Goal: Task Accomplishment & Management: Complete application form

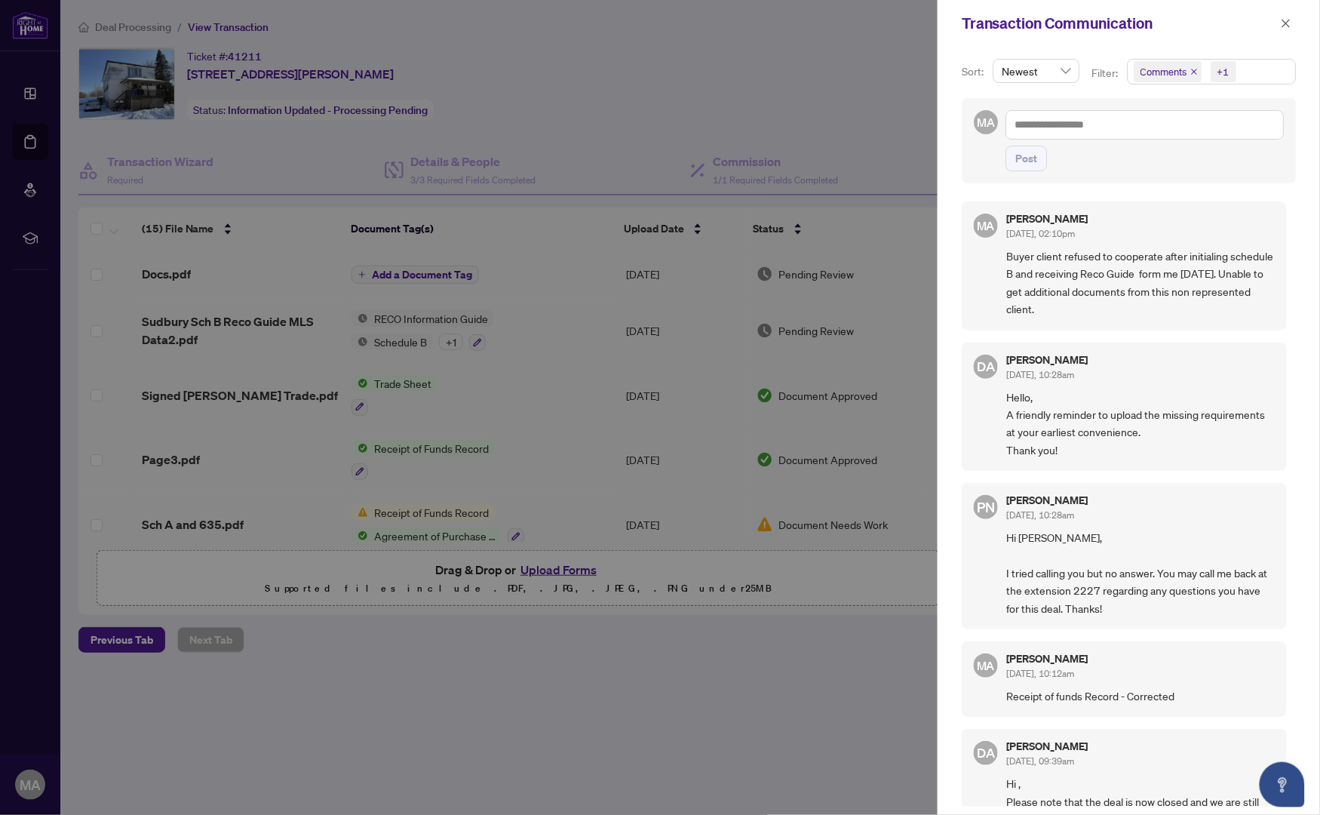
click at [1292, 30] on span "button" at bounding box center [1286, 23] width 11 height 24
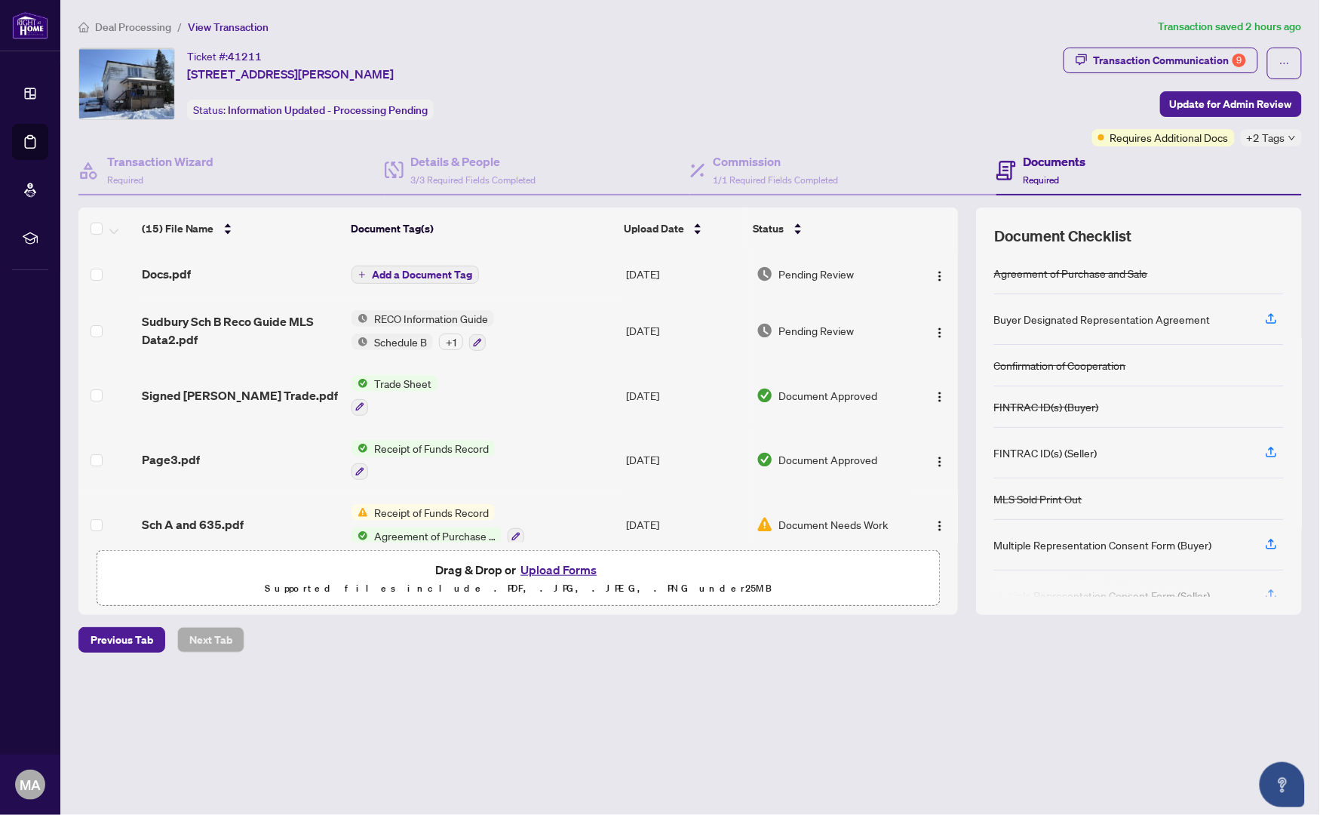
click at [1243, 98] on span "Update for Admin Review" at bounding box center [1231, 104] width 122 height 24
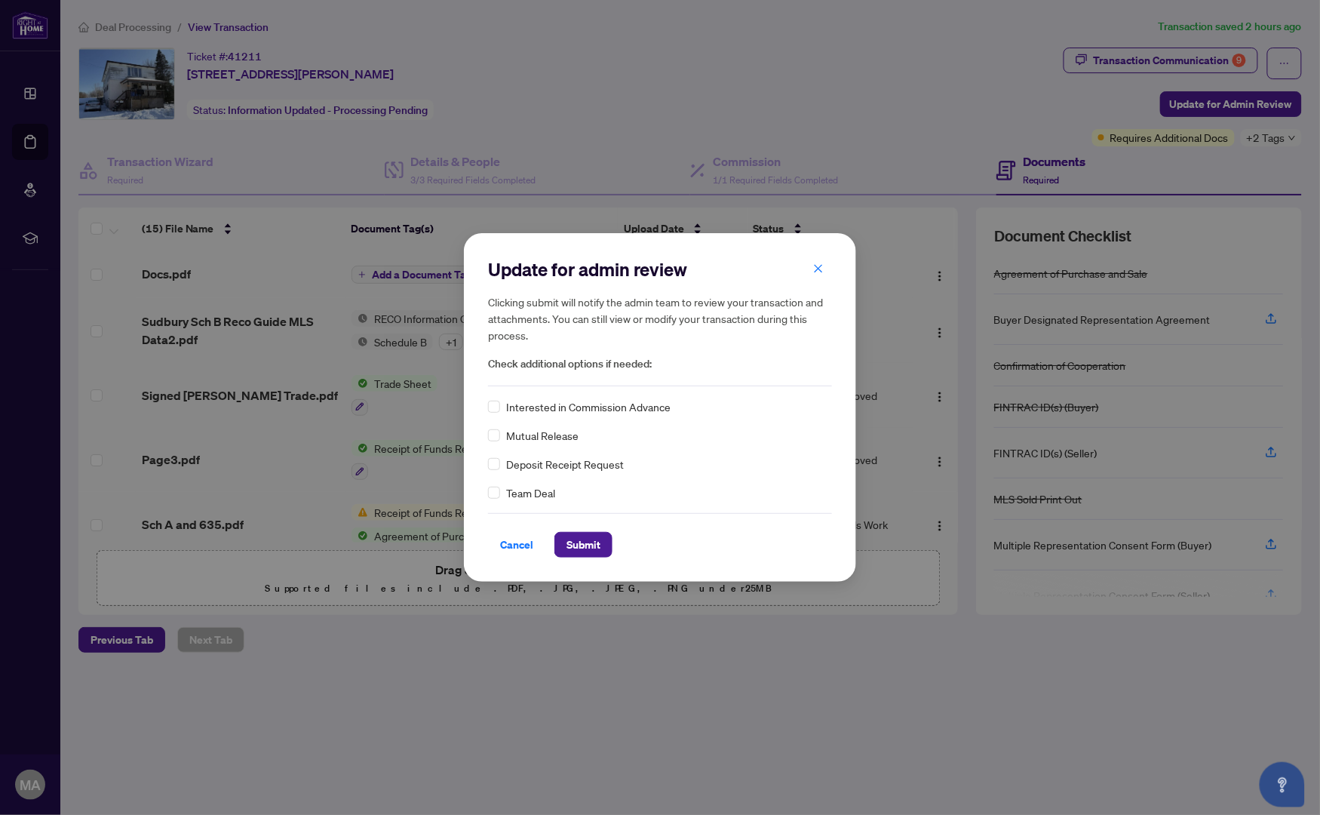
click at [816, 263] on icon "close" at bounding box center [818, 268] width 11 height 11
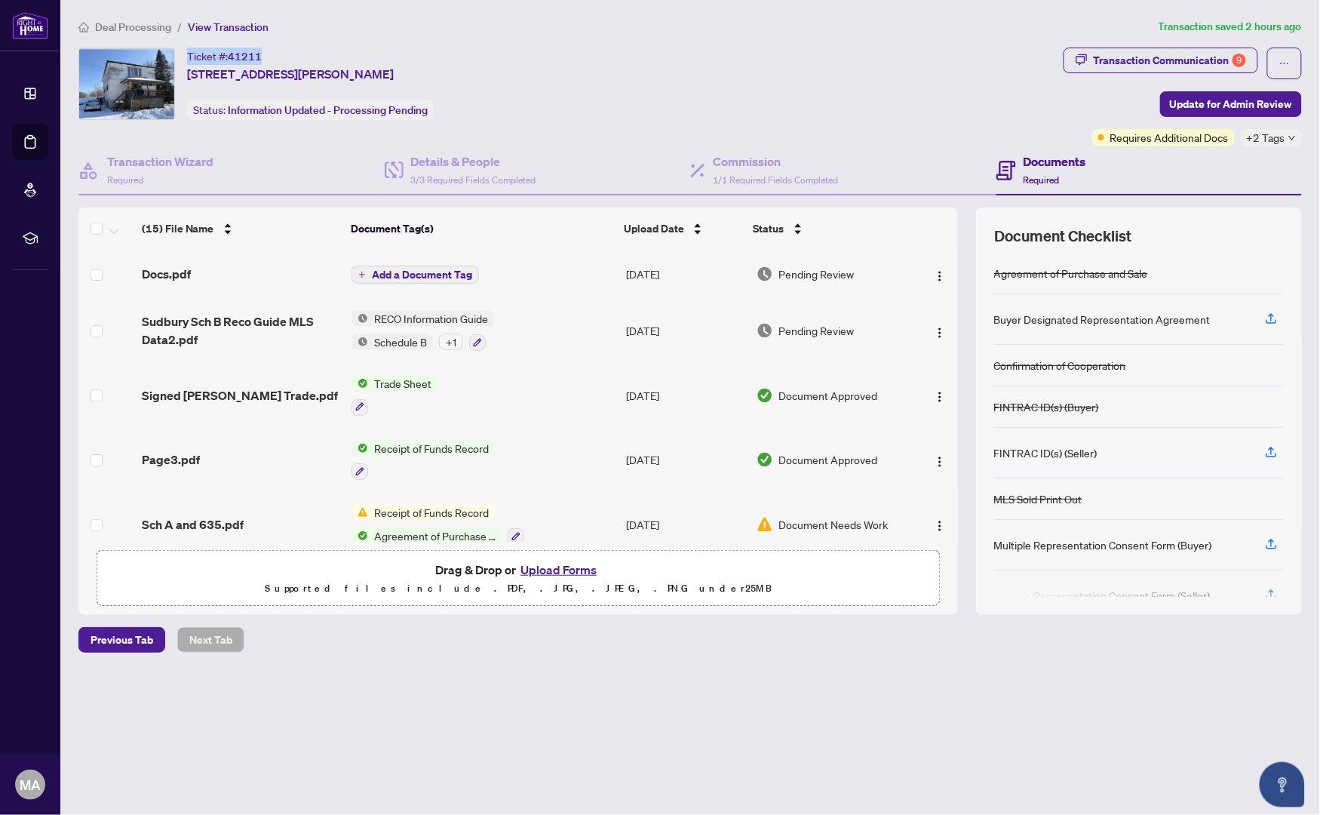
drag, startPoint x: 269, startPoint y: 56, endPoint x: 186, endPoint y: 60, distance: 83.1
click at [186, 60] on div "Ticket #: 41211 [STREET_ADDRESS][PERSON_NAME] Status: Information Updated - Pro…" at bounding box center [567, 84] width 979 height 72
copy div "Ticket #: 41211"
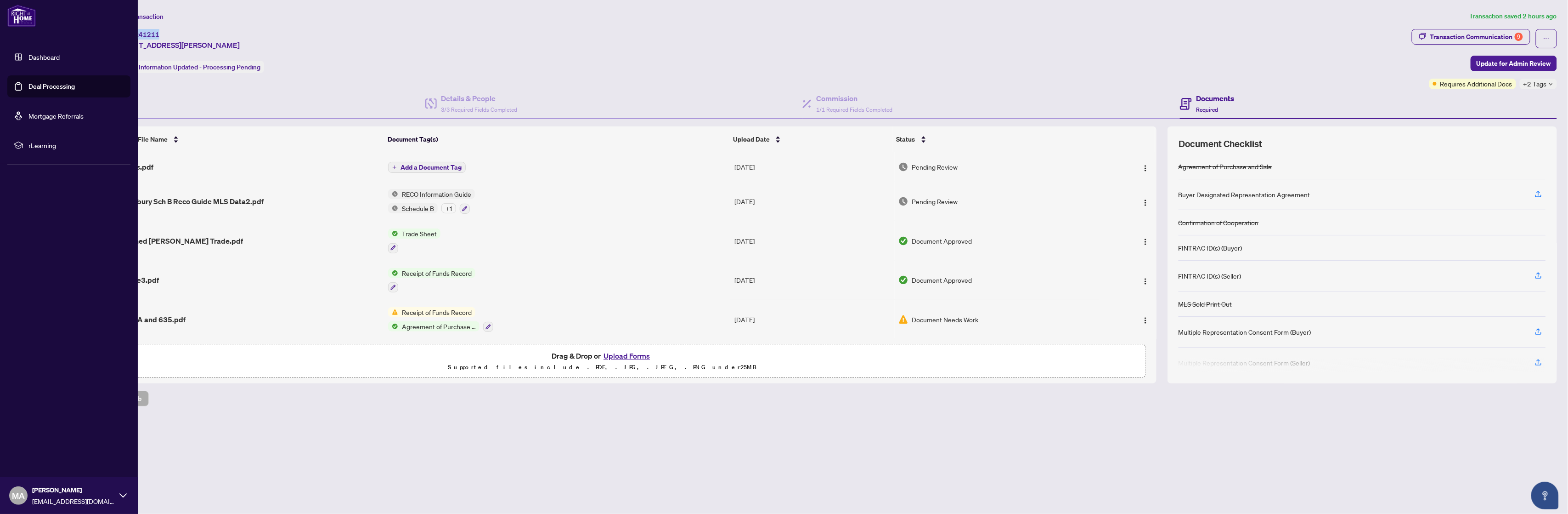
click at [33, 86] on link "Deal Processing" at bounding box center [52, 86] width 46 height 9
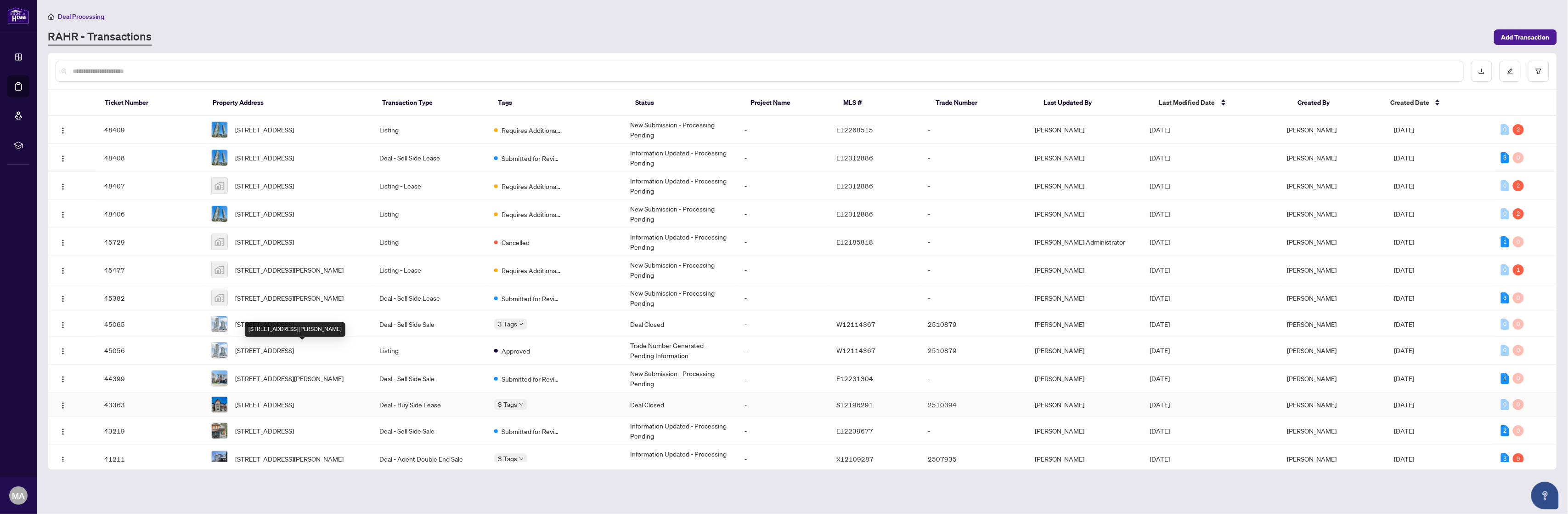
scroll to position [92, 0]
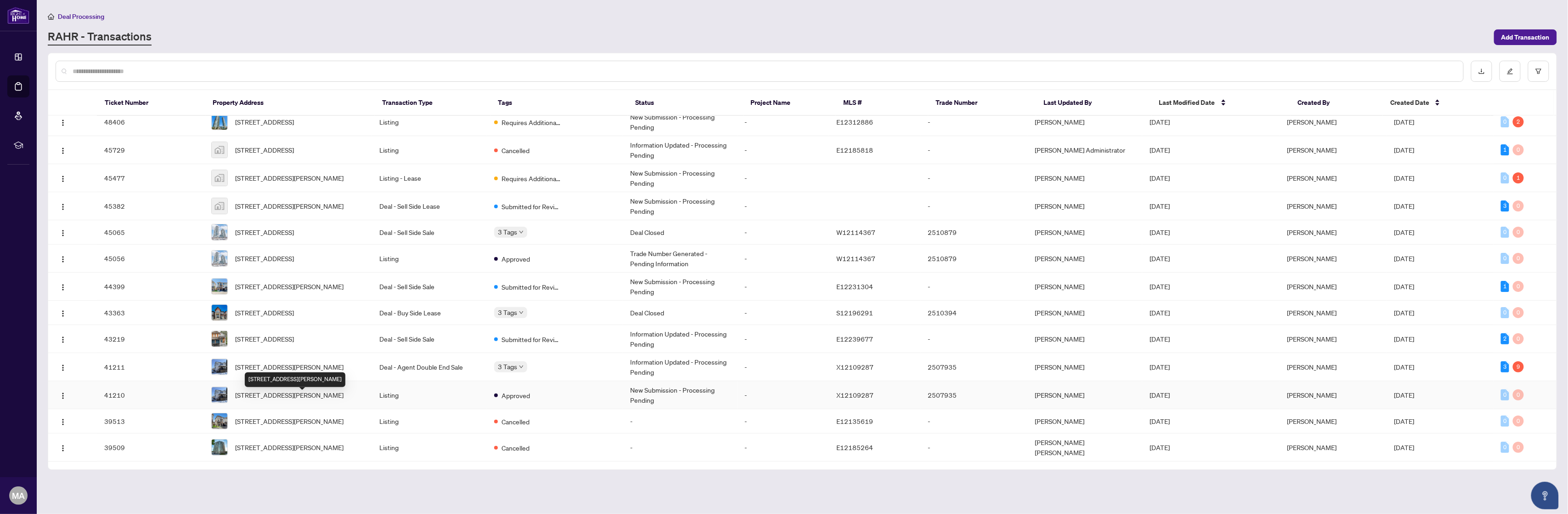
click at [324, 395] on span "[STREET_ADDRESS][PERSON_NAME]" at bounding box center [289, 395] width 108 height 10
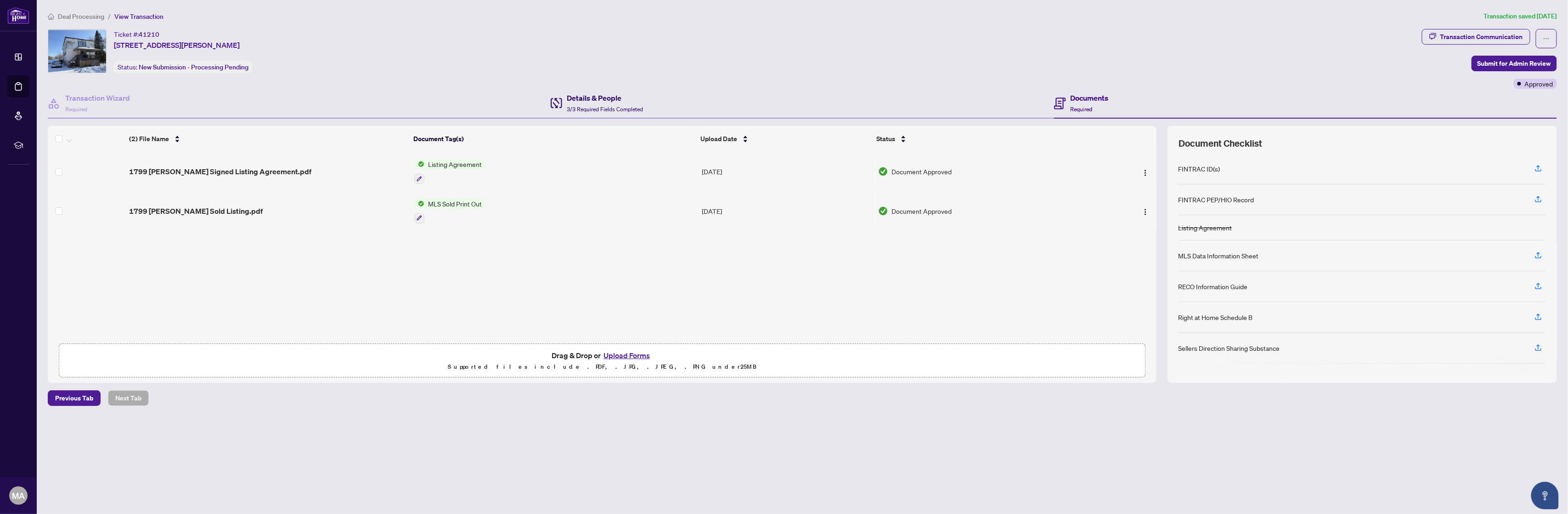
click at [587, 98] on h4 "Details & People" at bounding box center [604, 98] width 76 height 11
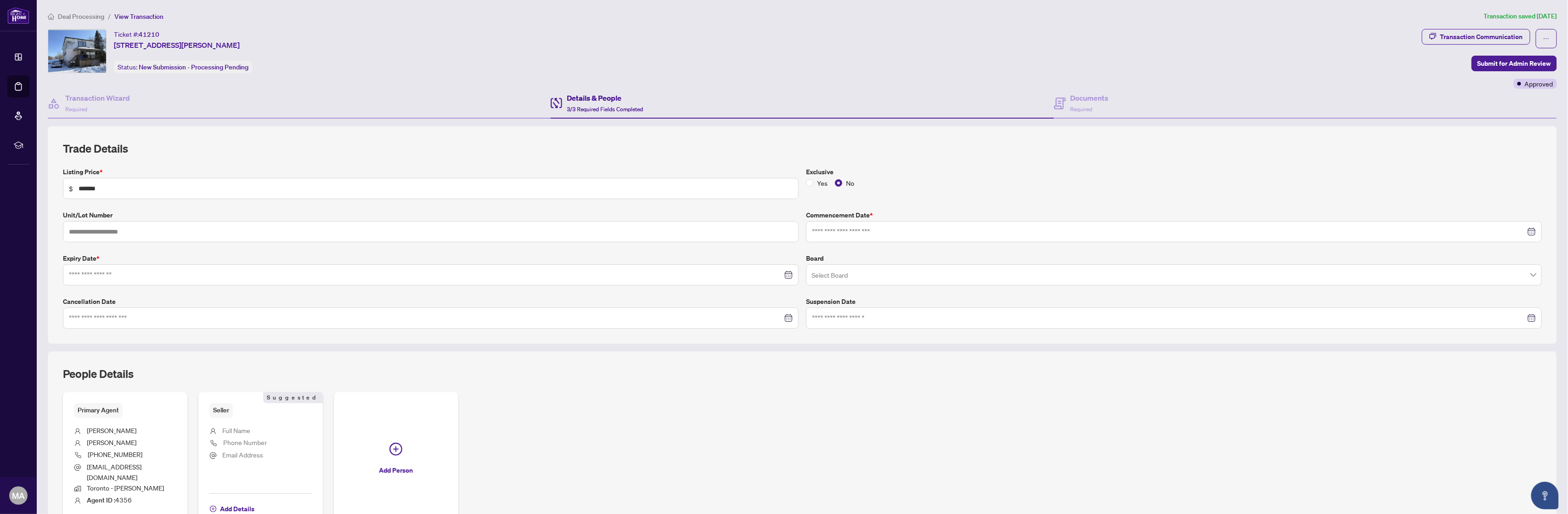
type input "**********"
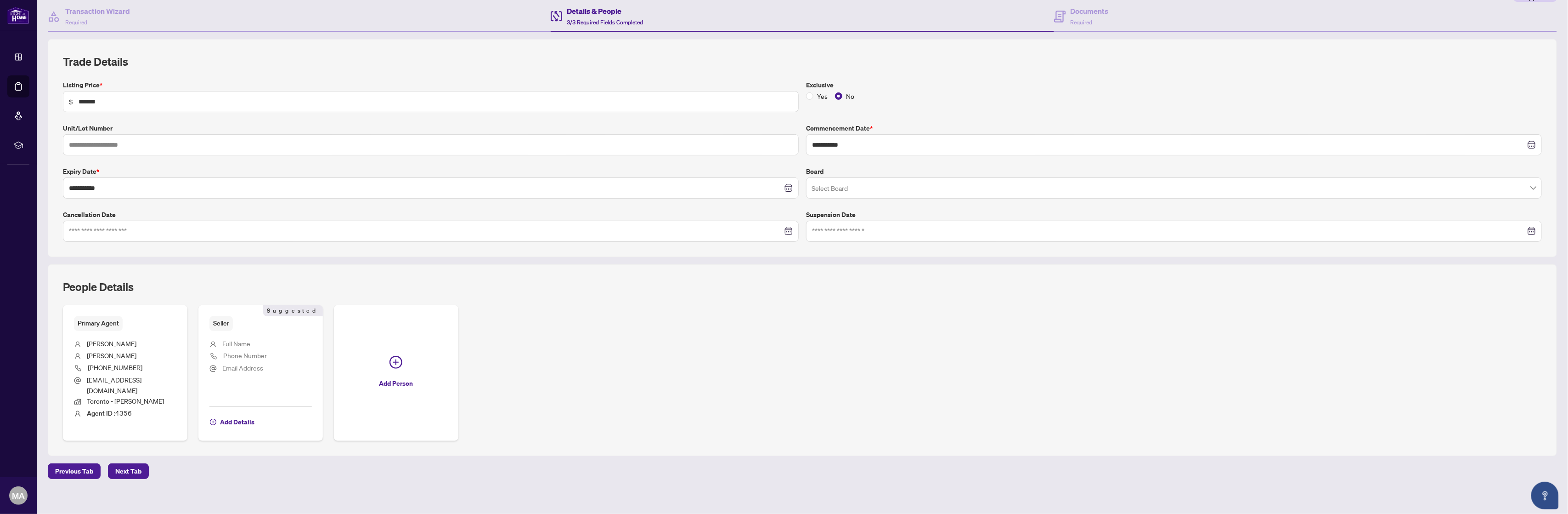
click at [390, 356] on icon "plus-circle" at bounding box center [396, 362] width 13 height 13
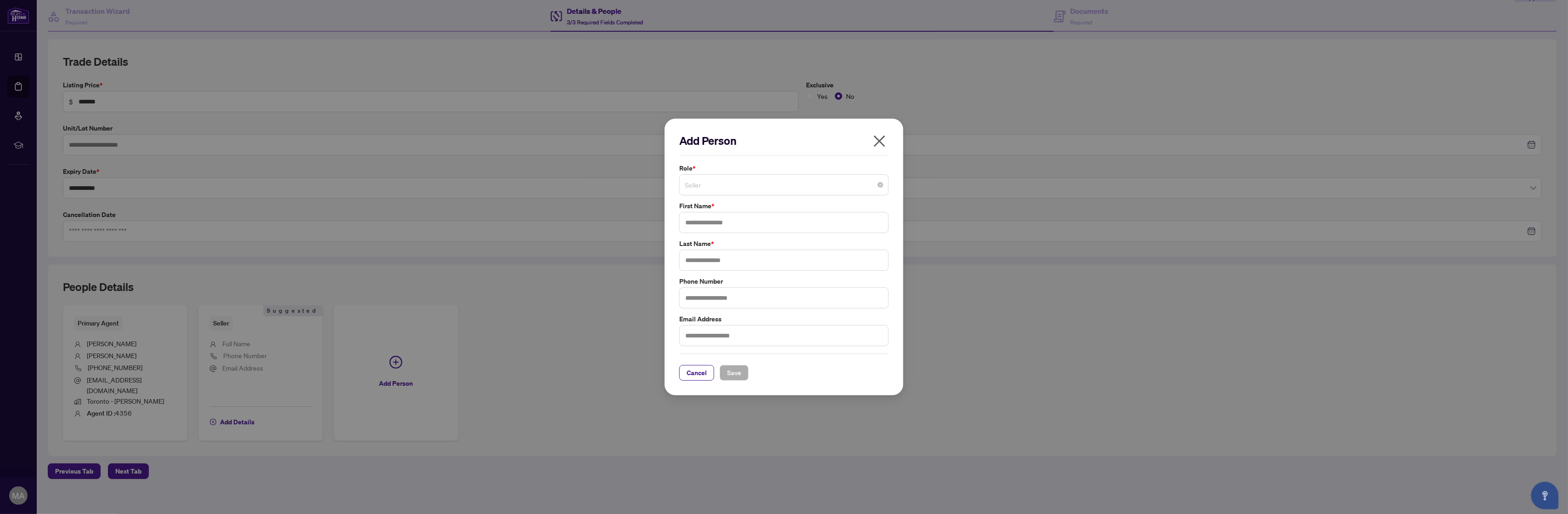
click at [803, 181] on span "Seller" at bounding box center [784, 185] width 198 height 18
click at [581, 259] on div "Add Person Role * Seller Seller 181 188 Seller Additional [PERSON_NAME] Agent C…" at bounding box center [784, 257] width 1568 height 514
click at [803, 141] on icon "close" at bounding box center [880, 141] width 12 height 12
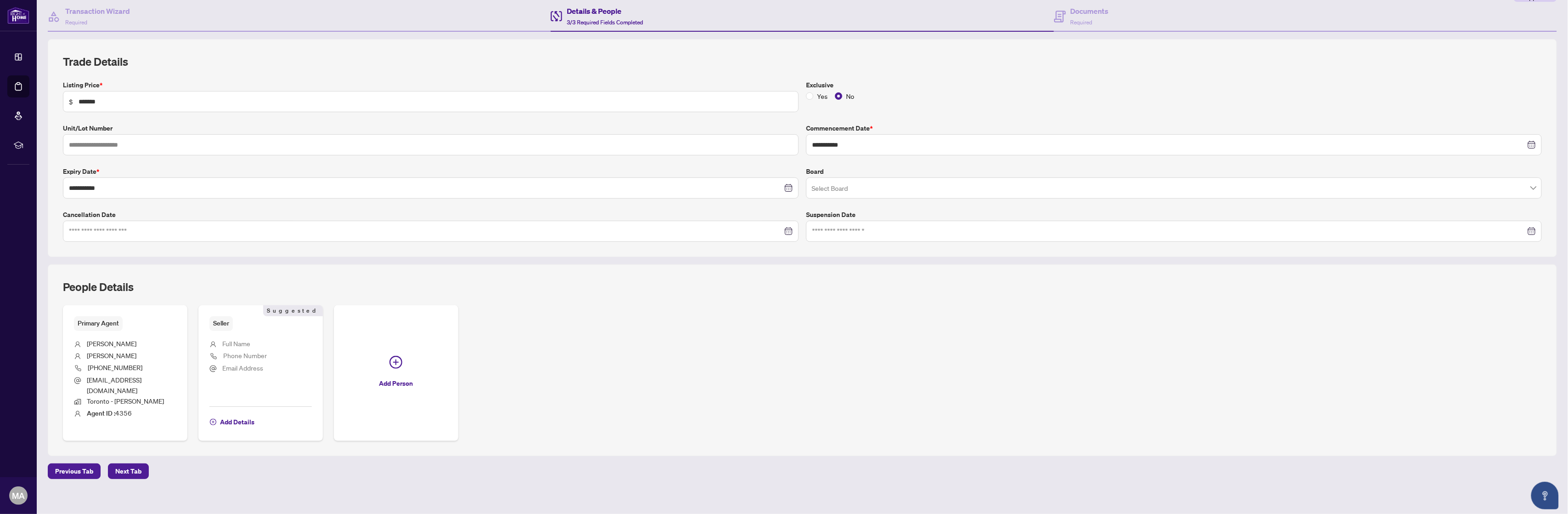
click at [395, 357] on icon "plus-circle" at bounding box center [396, 362] width 13 height 13
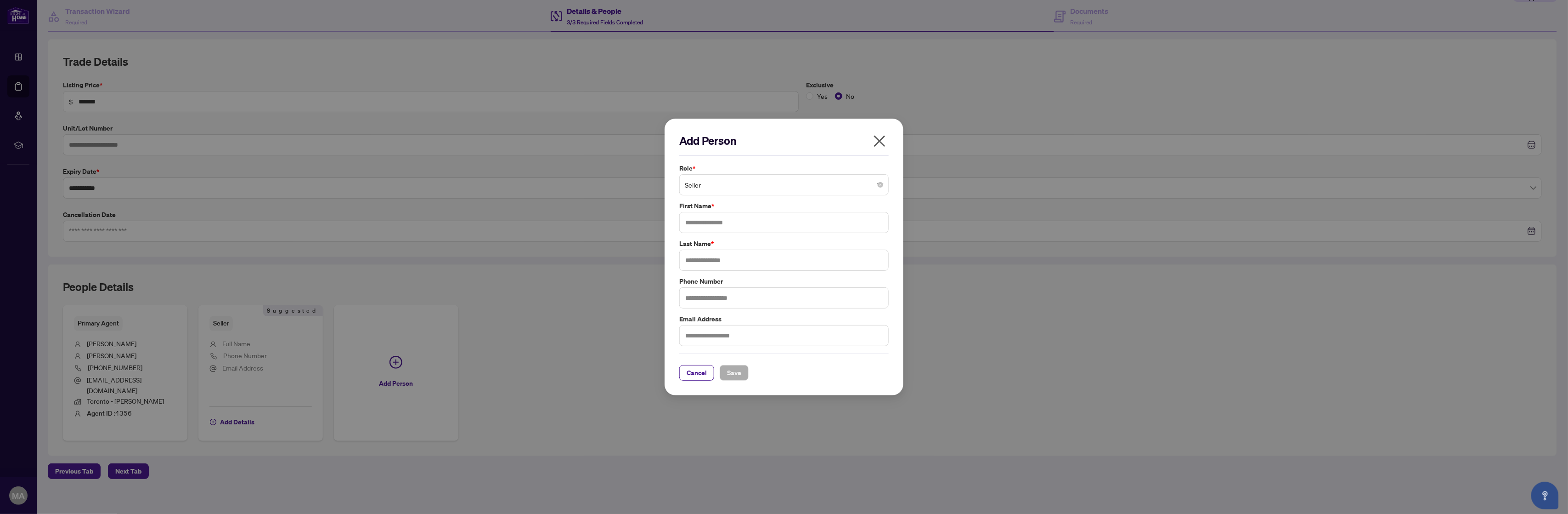
click at [803, 185] on span "Seller" at bounding box center [784, 185] width 198 height 18
click at [803, 316] on div "Add Person Role * Seller 1 10 141 Seller Additional [PERSON_NAME] Agent Corpora…" at bounding box center [784, 257] width 1568 height 514
click at [803, 134] on icon "close" at bounding box center [880, 141] width 15 height 15
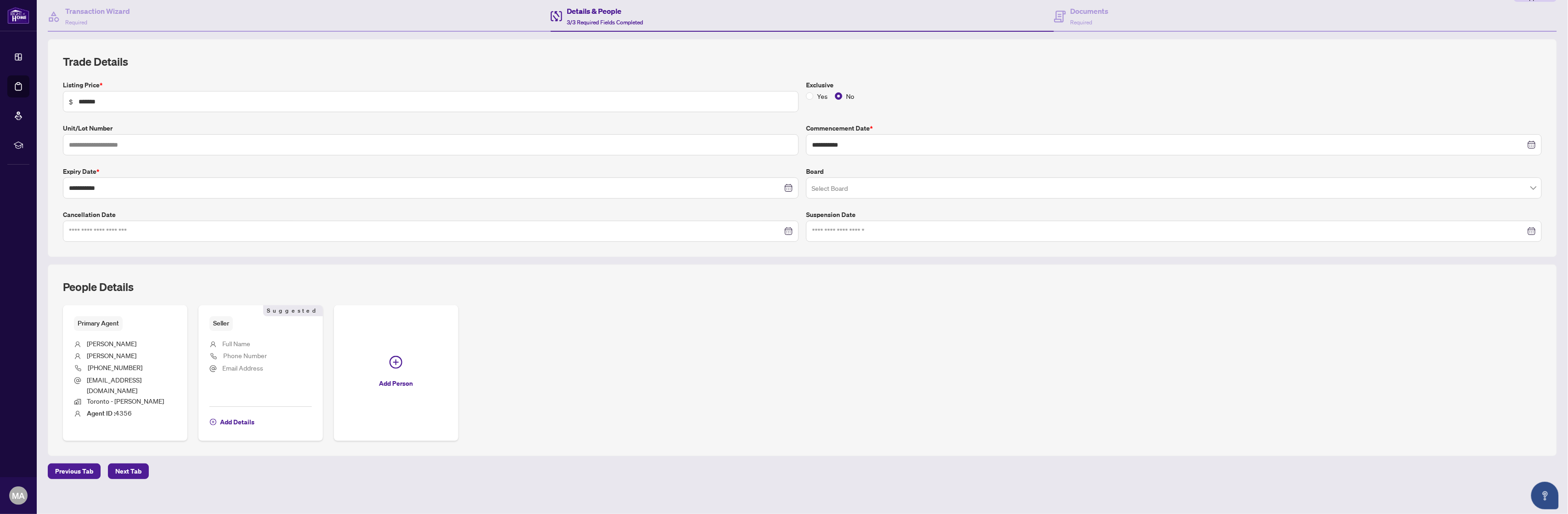
click at [240, 415] on span "Add Details" at bounding box center [237, 422] width 35 height 15
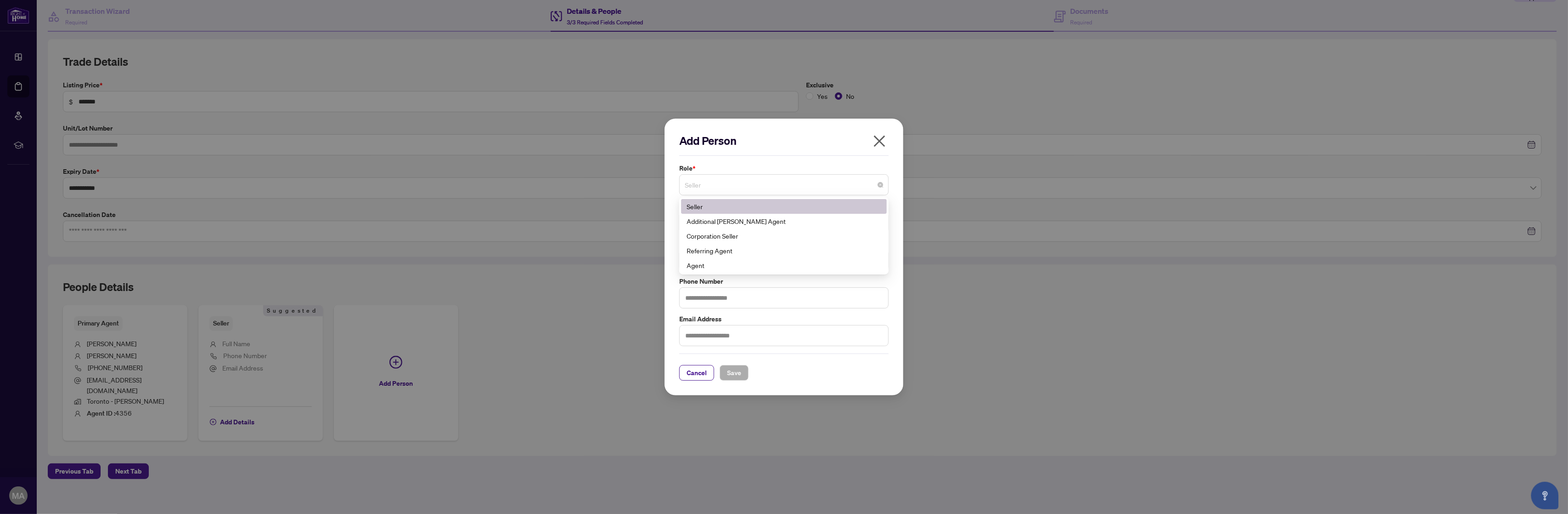
click at [737, 183] on span "Seller" at bounding box center [784, 185] width 198 height 18
click at [803, 345] on div "Add Person Role * Seller 181 188 Seller Additional [PERSON_NAME] Agent Corporat…" at bounding box center [784, 257] width 1568 height 514
click at [521, 378] on div "Add Person Role * Seller 181 188 Seller Additional [PERSON_NAME] Agent Corporat…" at bounding box center [784, 257] width 1568 height 514
click at [803, 141] on icon "close" at bounding box center [880, 141] width 12 height 12
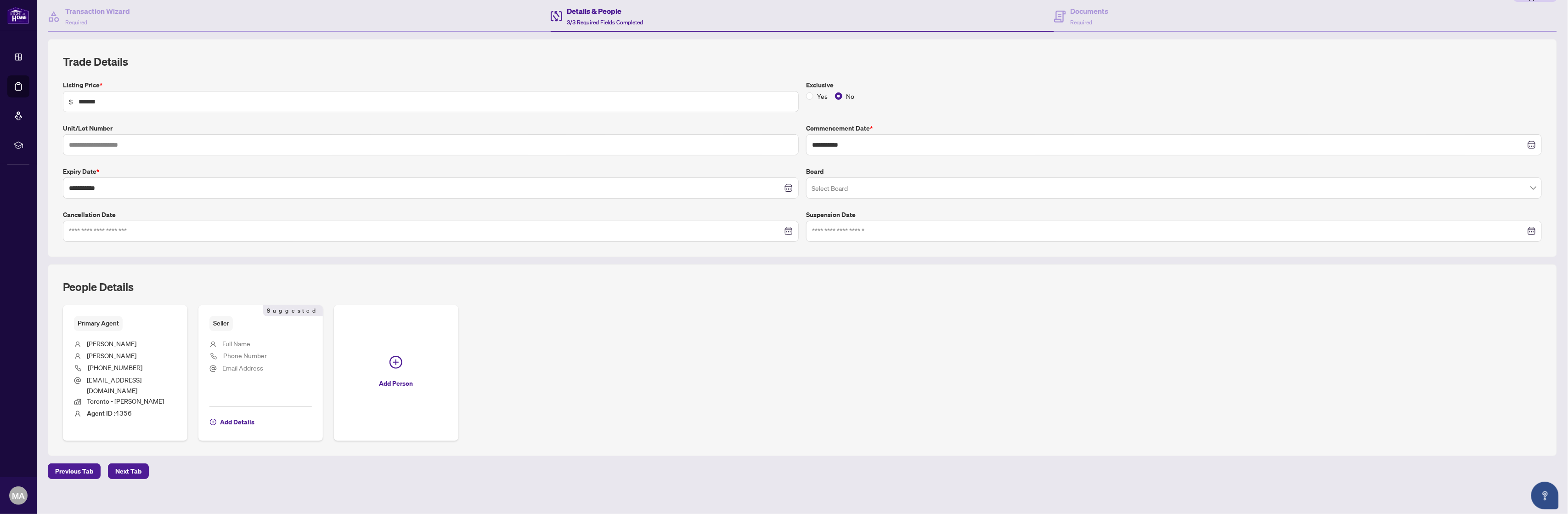
click at [396, 357] on icon "plus-circle" at bounding box center [396, 362] width 13 height 13
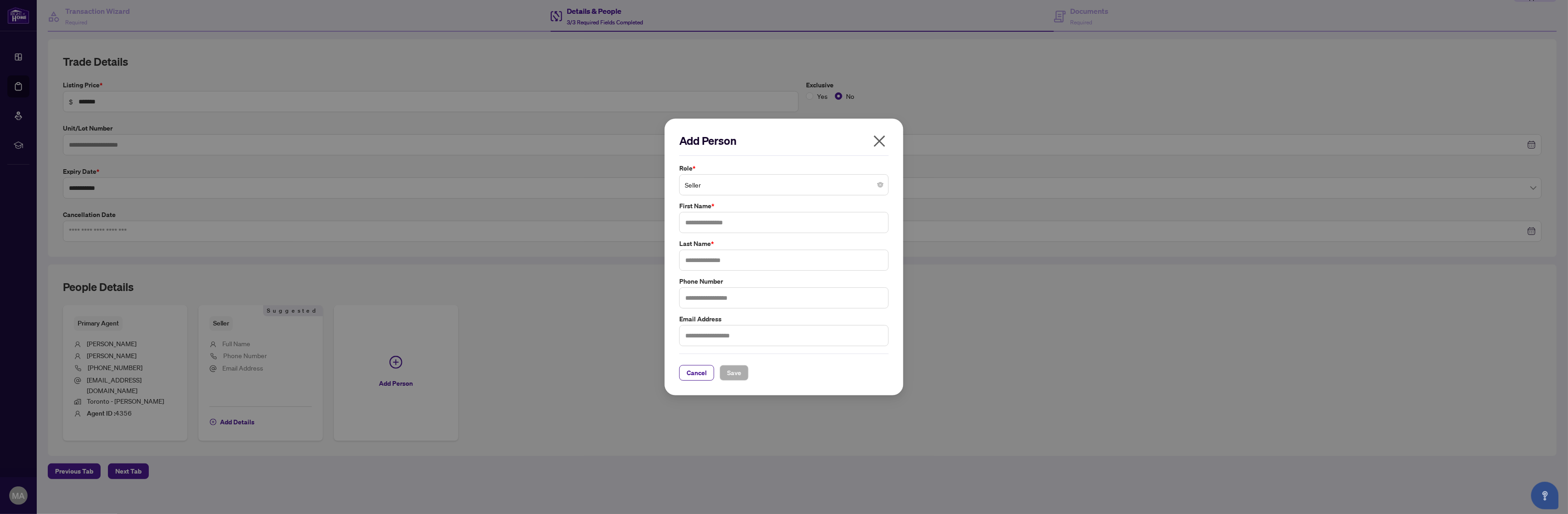
click at [774, 183] on span "Seller" at bounding box center [784, 185] width 198 height 18
click at [803, 357] on div "Add Person Role * Seller 181 188 Seller Additional [PERSON_NAME] Agent Corporat…" at bounding box center [784, 257] width 1568 height 514
click at [583, 378] on div "Add Person Role * Seller 181 188 Seller Additional [PERSON_NAME] Agent Corporat…" at bounding box center [784, 257] width 1568 height 514
click at [803, 141] on icon "close" at bounding box center [880, 141] width 12 height 12
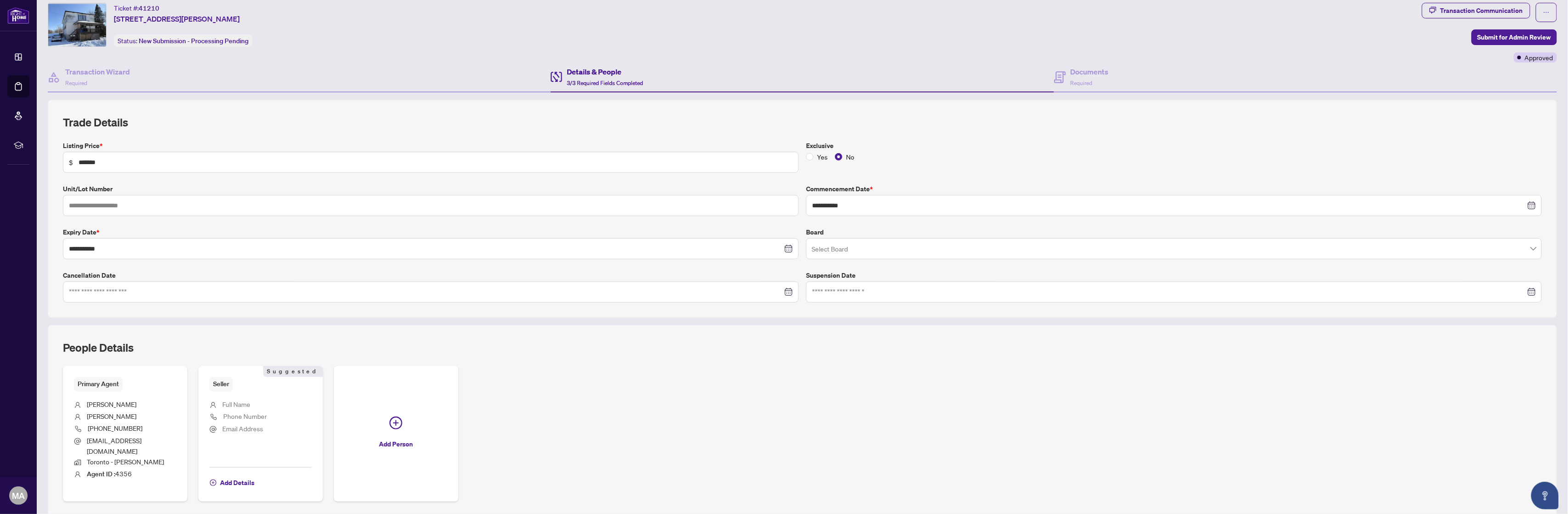
scroll to position [0, 0]
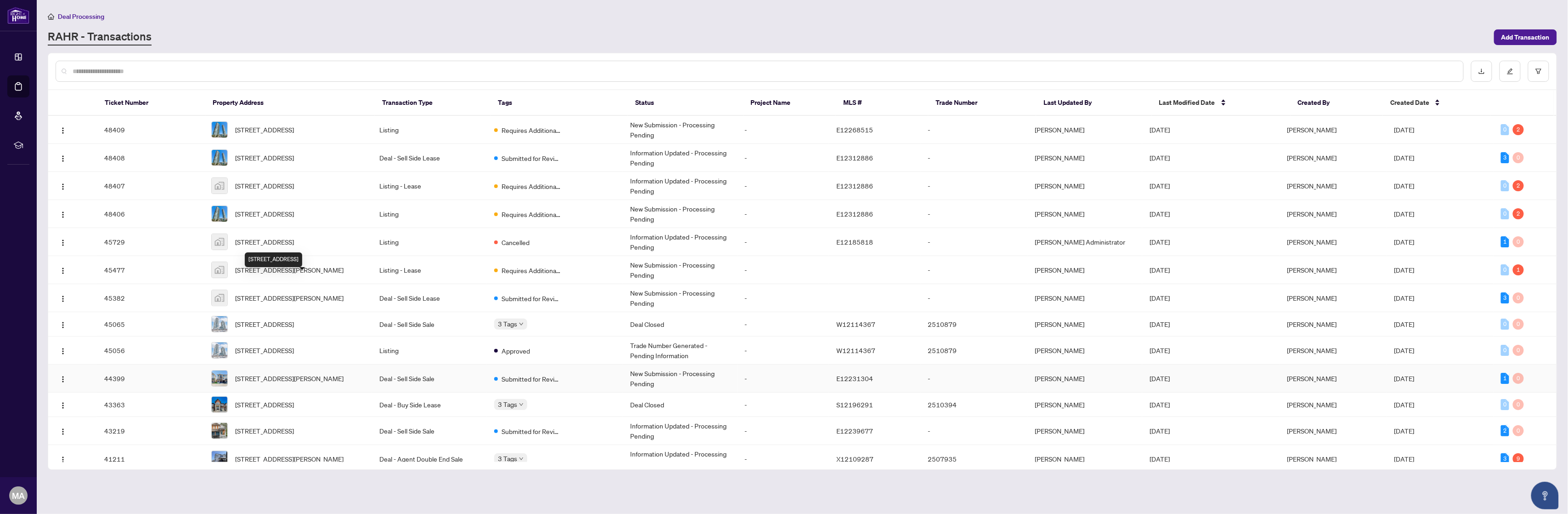
scroll to position [92, 0]
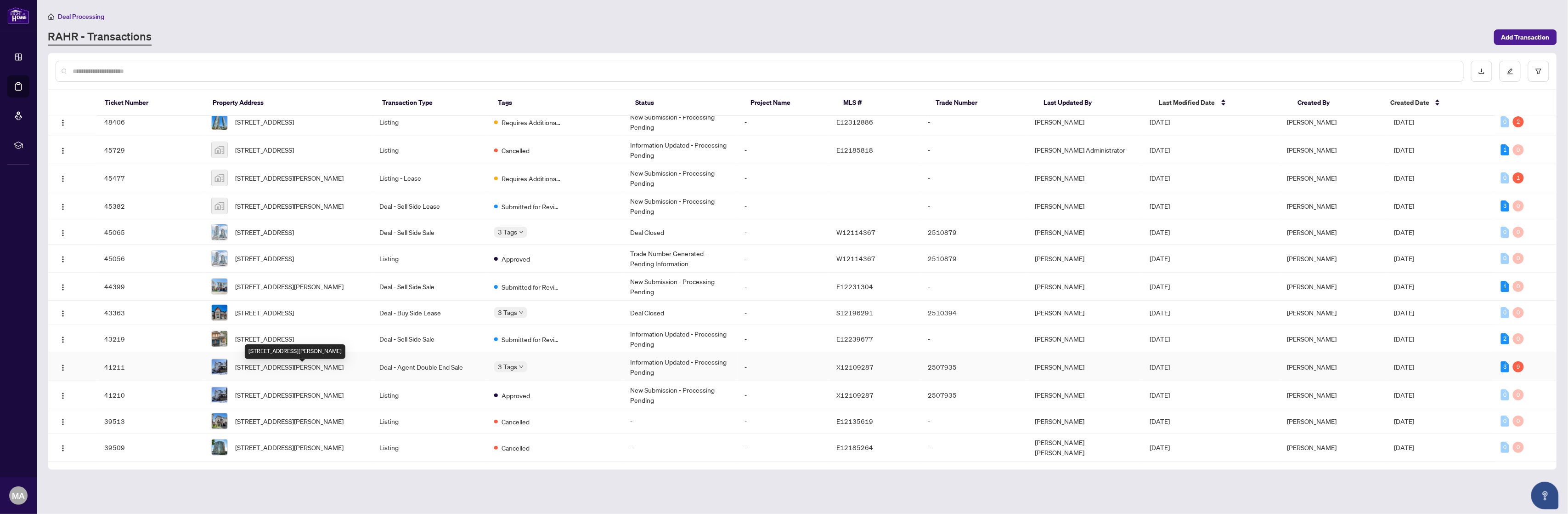
click at [304, 370] on span "[STREET_ADDRESS][PERSON_NAME]" at bounding box center [289, 367] width 108 height 10
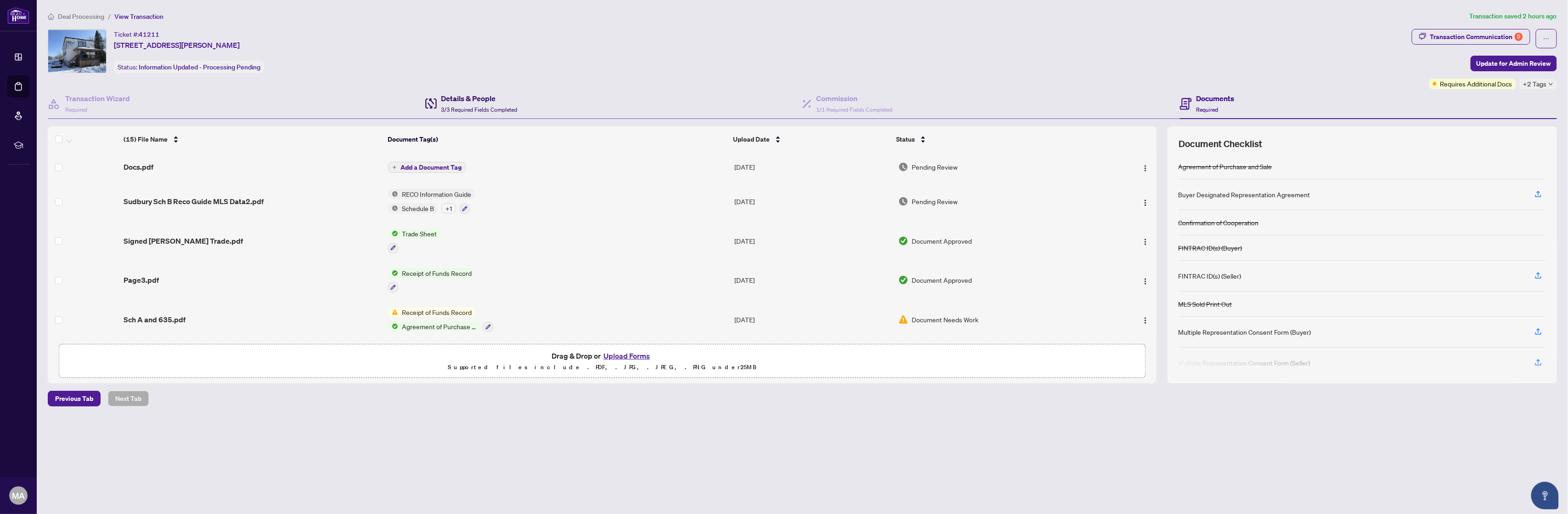
click at [476, 94] on h4 "Details & People" at bounding box center [479, 98] width 76 height 11
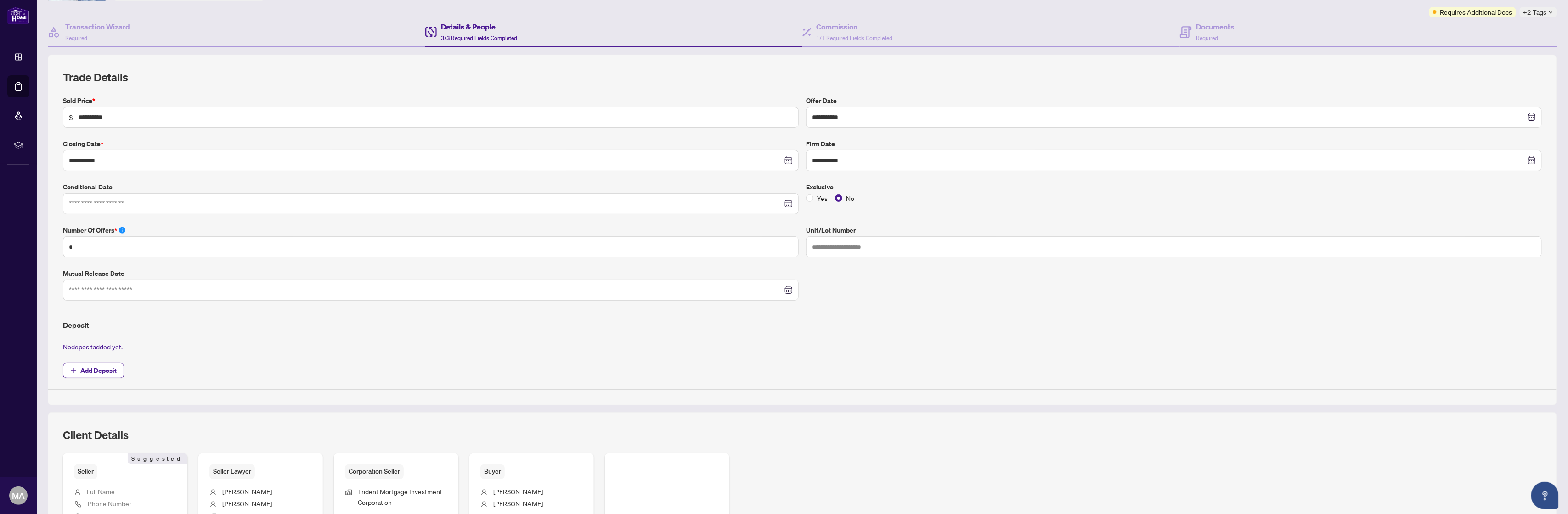
scroll to position [242, 0]
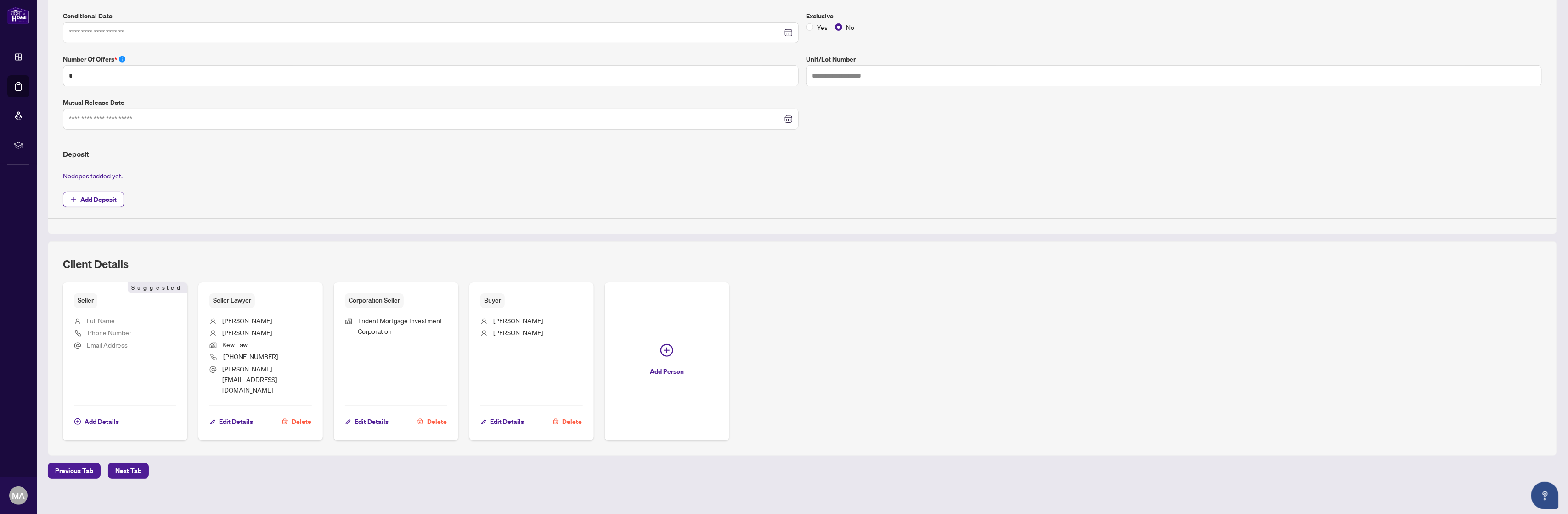
click at [660, 343] on icon "plus-circle" at bounding box center [667, 350] width 13 height 13
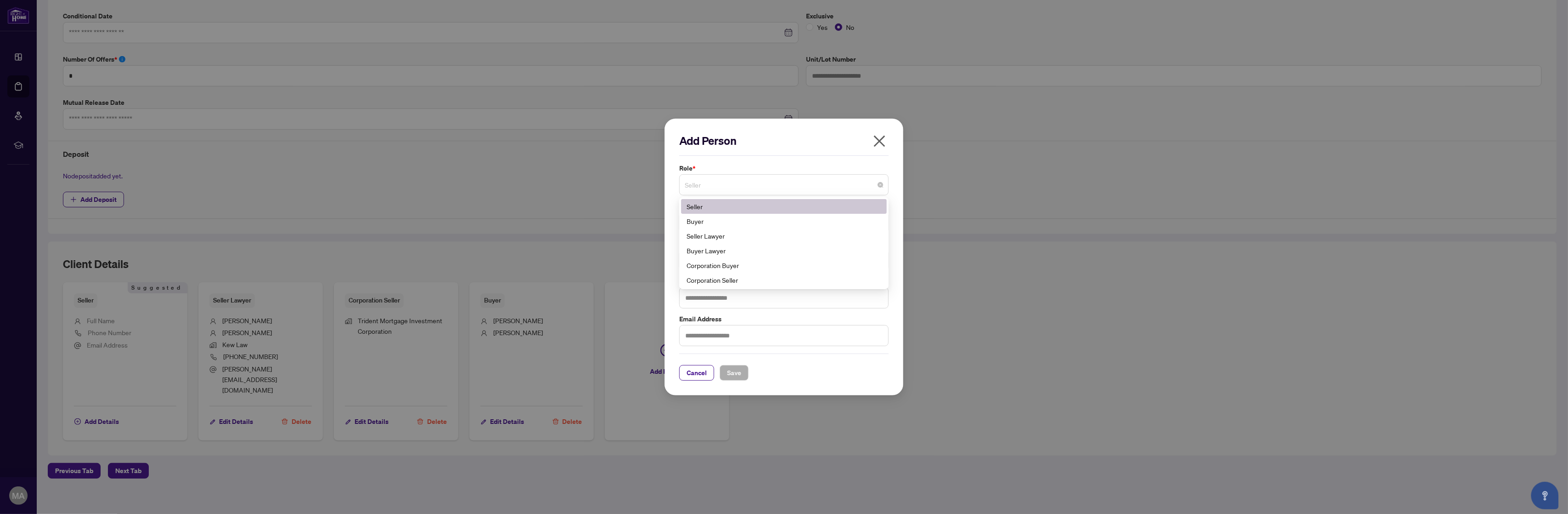
click at [772, 178] on span "Seller" at bounding box center [784, 185] width 198 height 18
click at [756, 248] on div "Buyer Lawyer" at bounding box center [784, 250] width 195 height 10
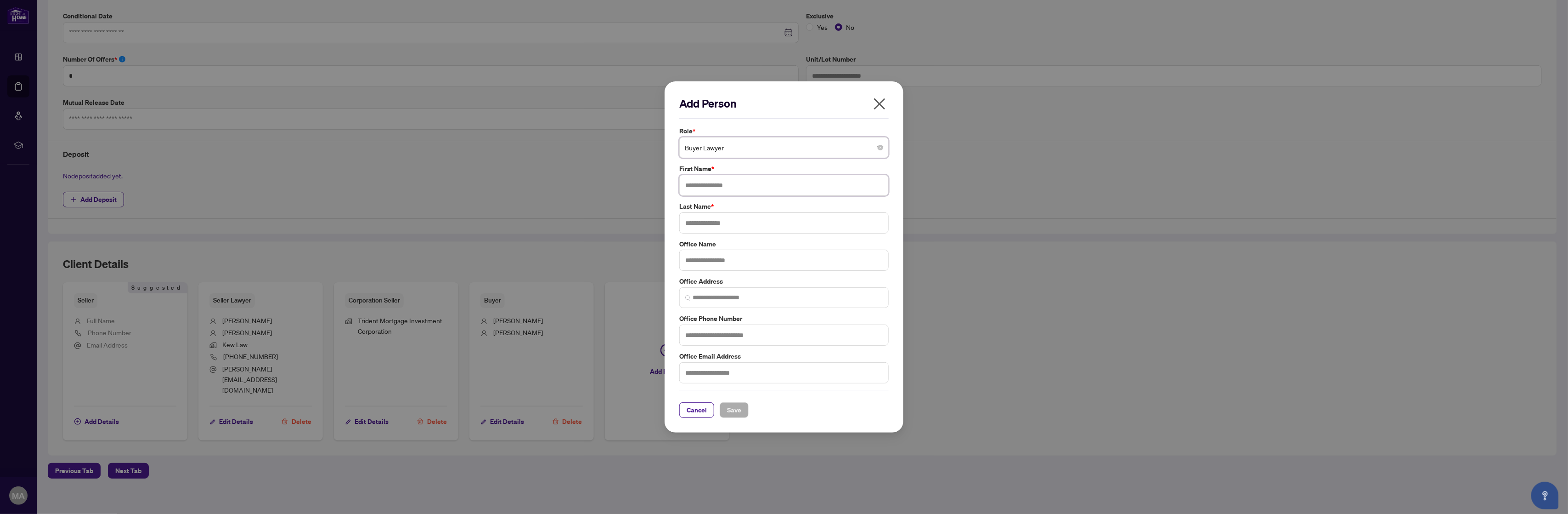
click at [742, 185] on input "text" at bounding box center [784, 185] width 209 height 21
click at [731, 186] on input "text" at bounding box center [784, 185] width 209 height 21
click at [728, 225] on input "text" at bounding box center [784, 223] width 209 height 21
click at [753, 185] on input "*******" at bounding box center [784, 185] width 209 height 21
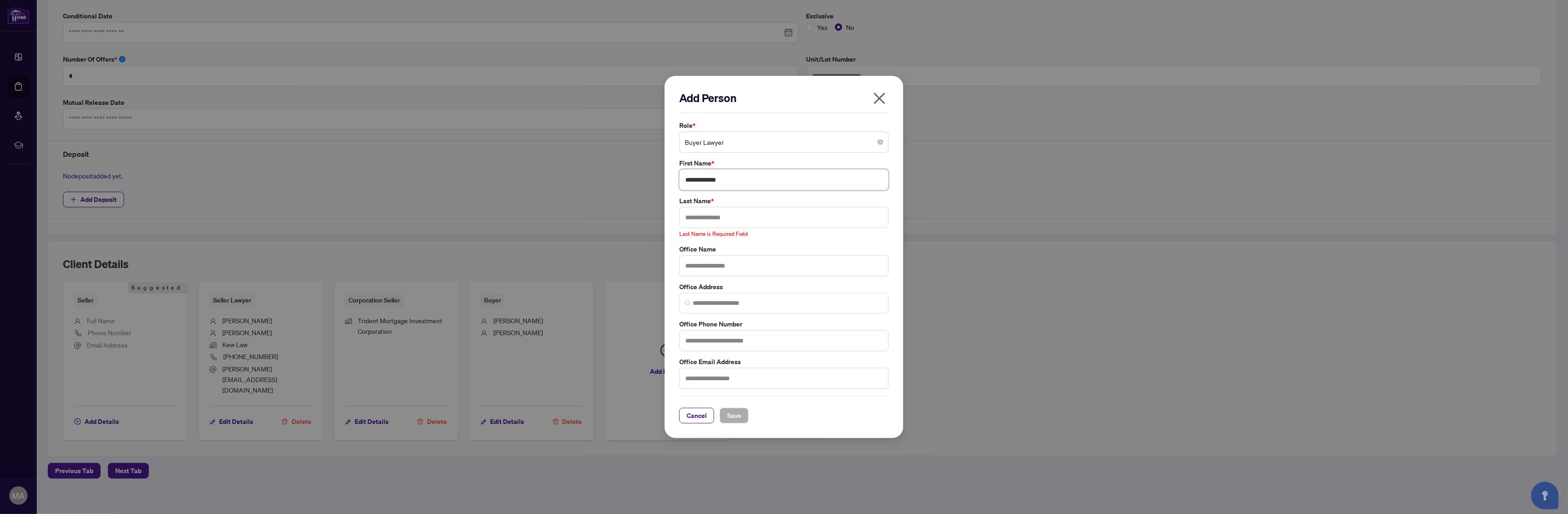
type input "**********"
click at [738, 225] on input "text" at bounding box center [784, 217] width 209 height 21
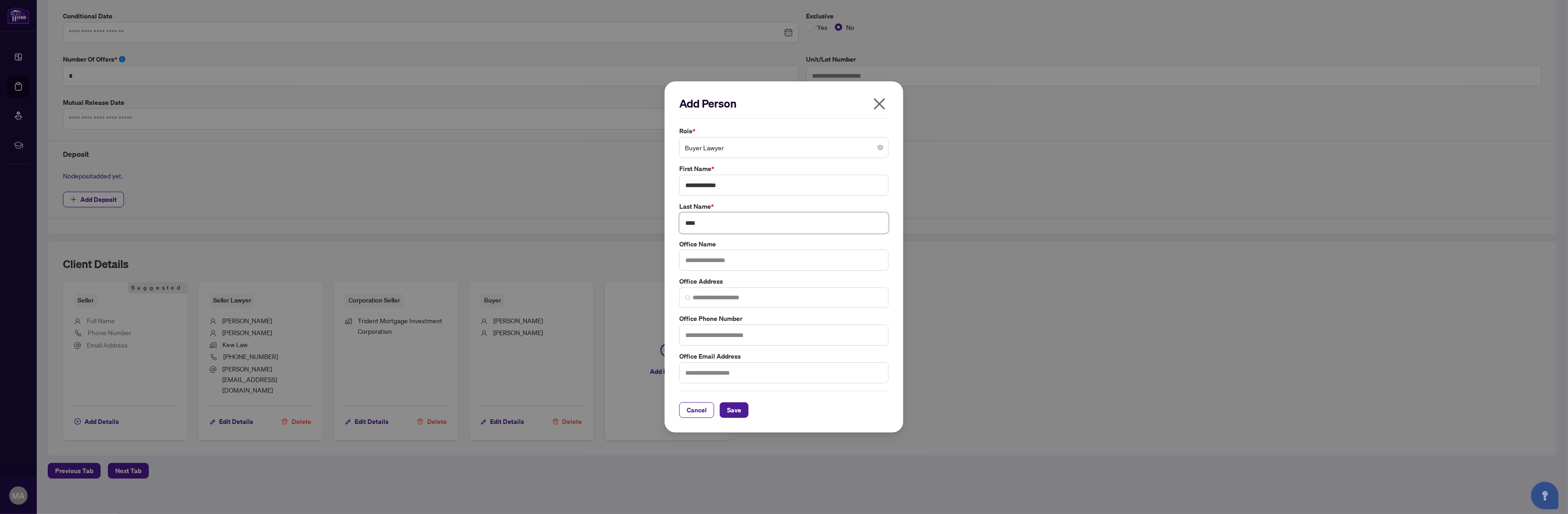
type input "****"
click at [716, 182] on input "**********" at bounding box center [784, 185] width 209 height 21
type input "**********"
click at [755, 258] on input "text" at bounding box center [784, 260] width 209 height 21
type input "********"
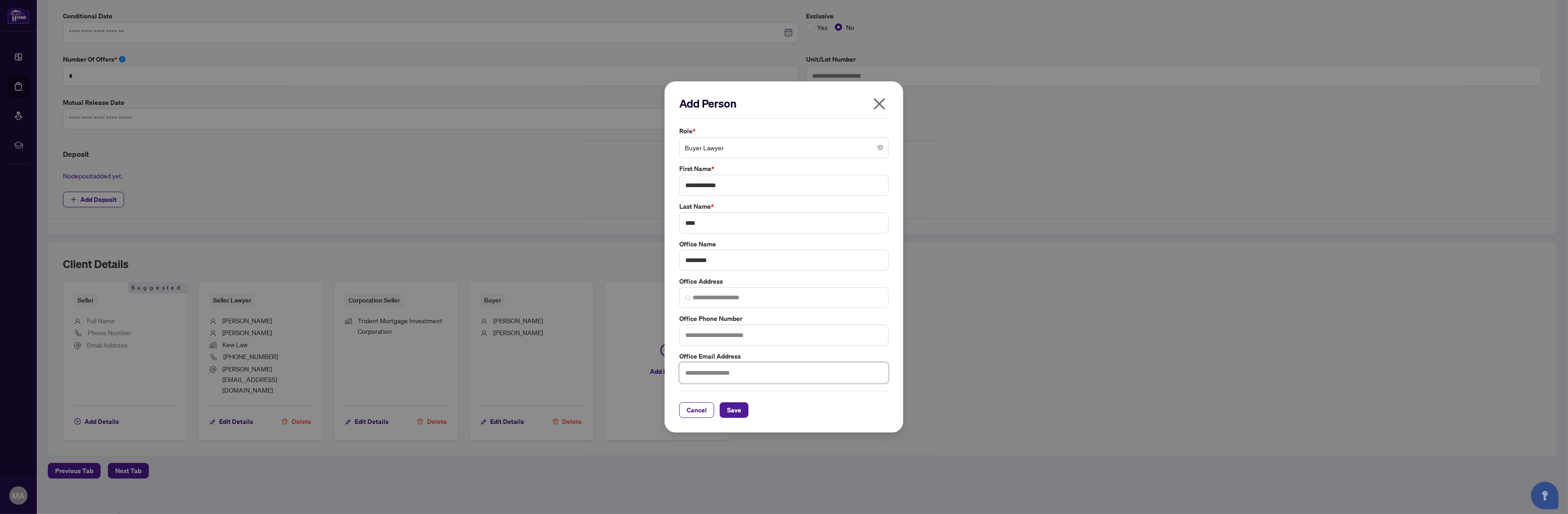
click at [713, 374] on input "text" at bounding box center [784, 373] width 209 height 21
type input "**********"
click at [743, 334] on input "text" at bounding box center [784, 335] width 209 height 21
type input "**********"
click at [738, 415] on span "Save" at bounding box center [733, 410] width 14 height 15
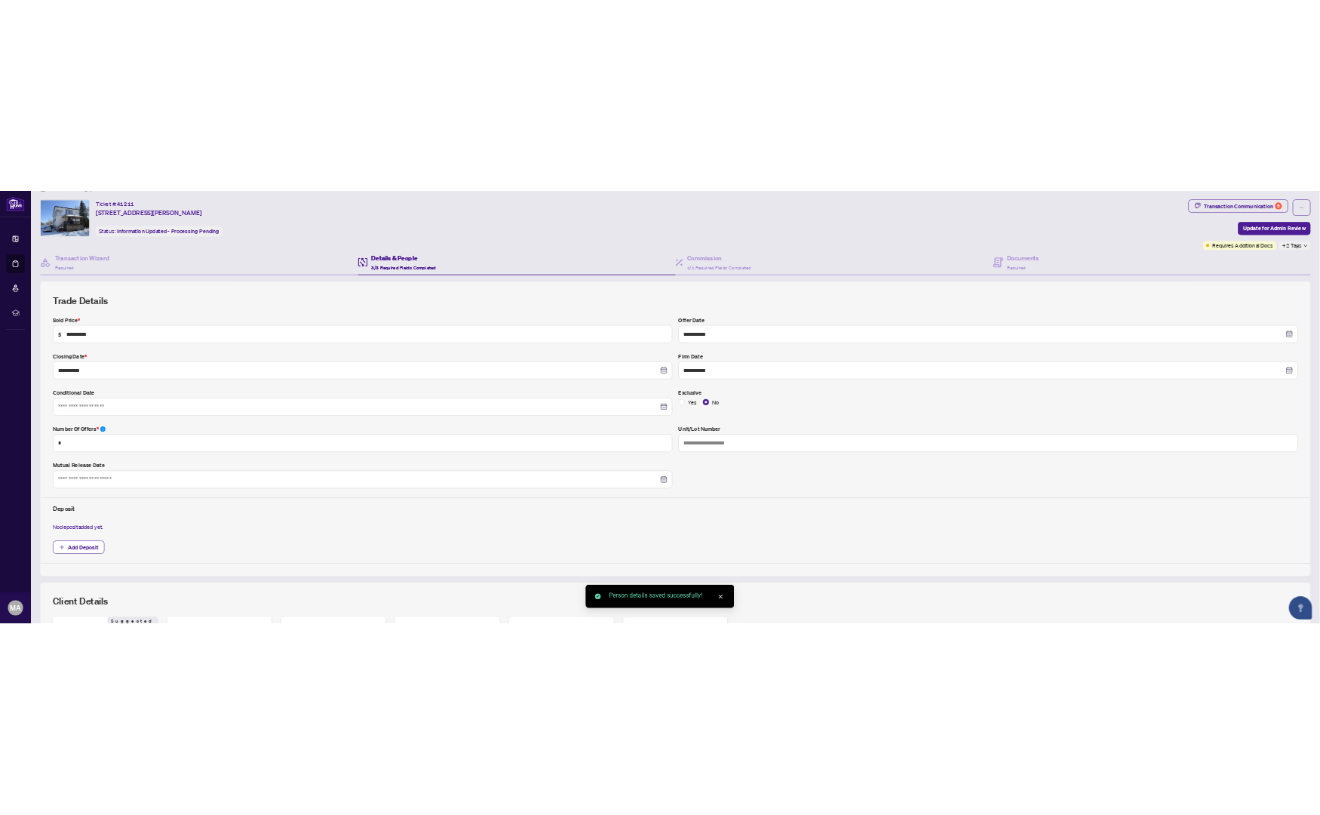
scroll to position [0, 0]
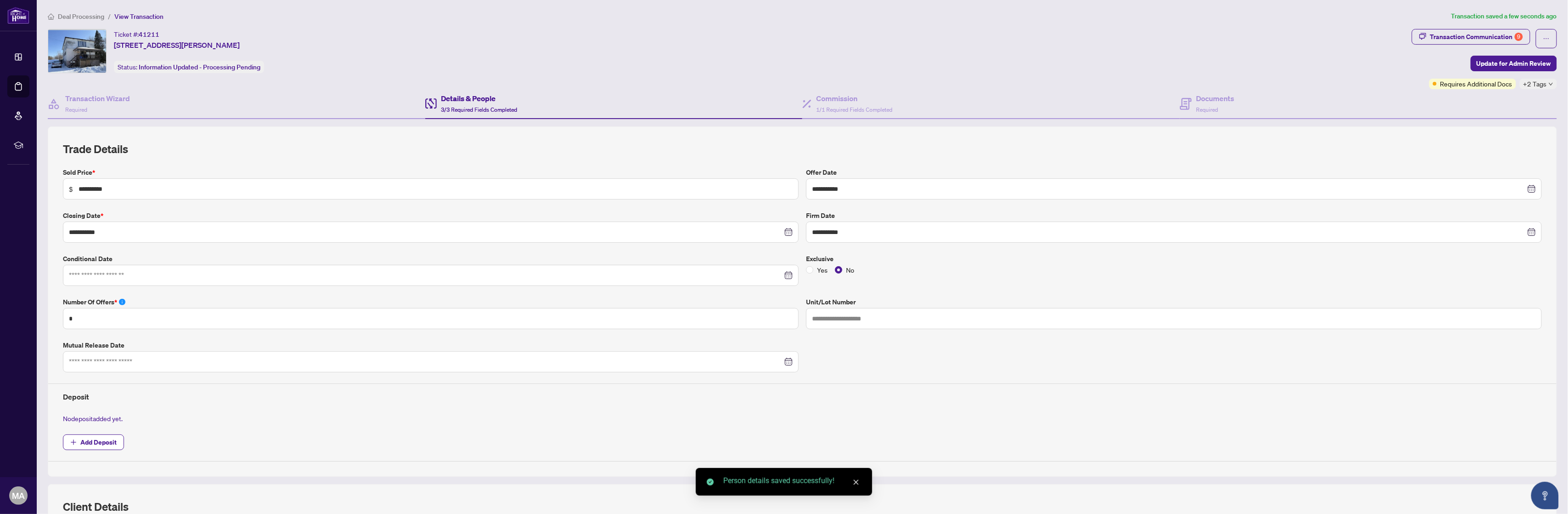
click at [803, 60] on span "Update for Admin Review" at bounding box center [1514, 63] width 74 height 15
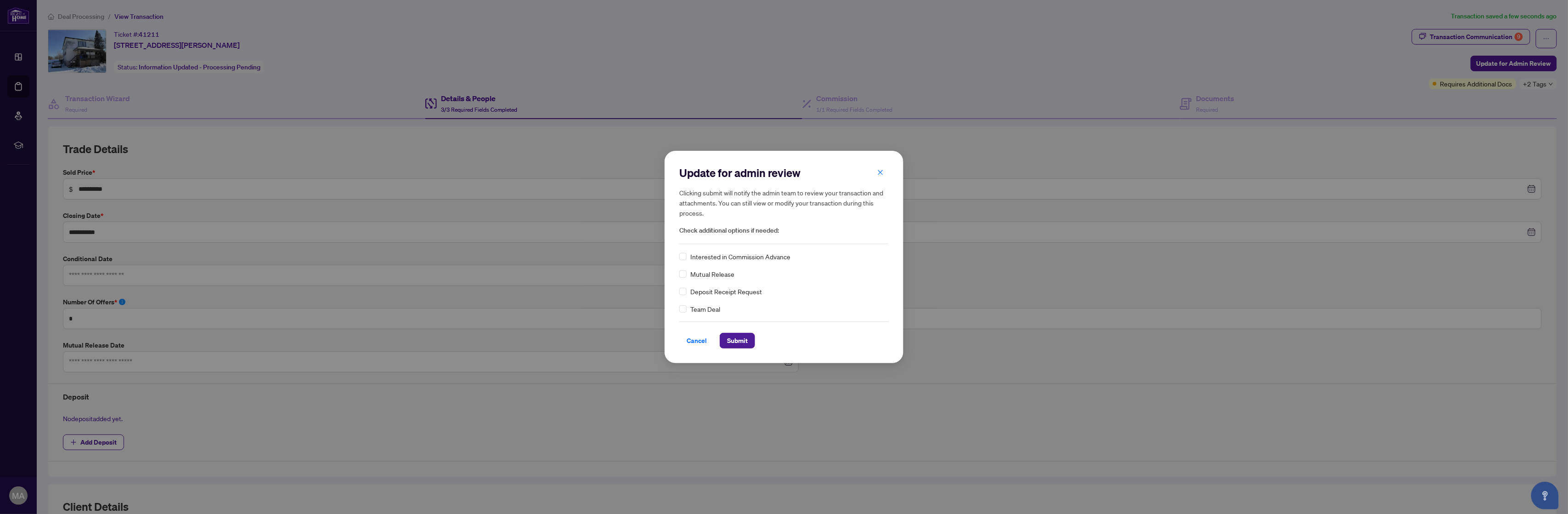
click at [739, 343] on span "Submit" at bounding box center [737, 340] width 21 height 15
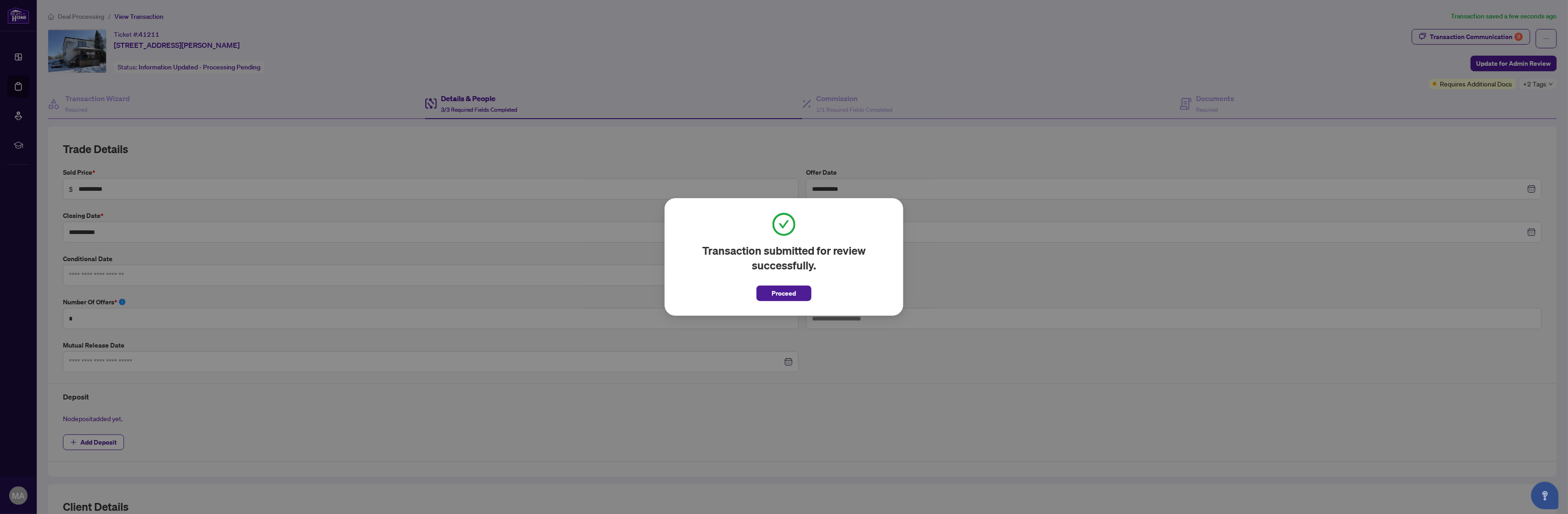
click at [783, 292] on span "Proceed" at bounding box center [784, 293] width 24 height 15
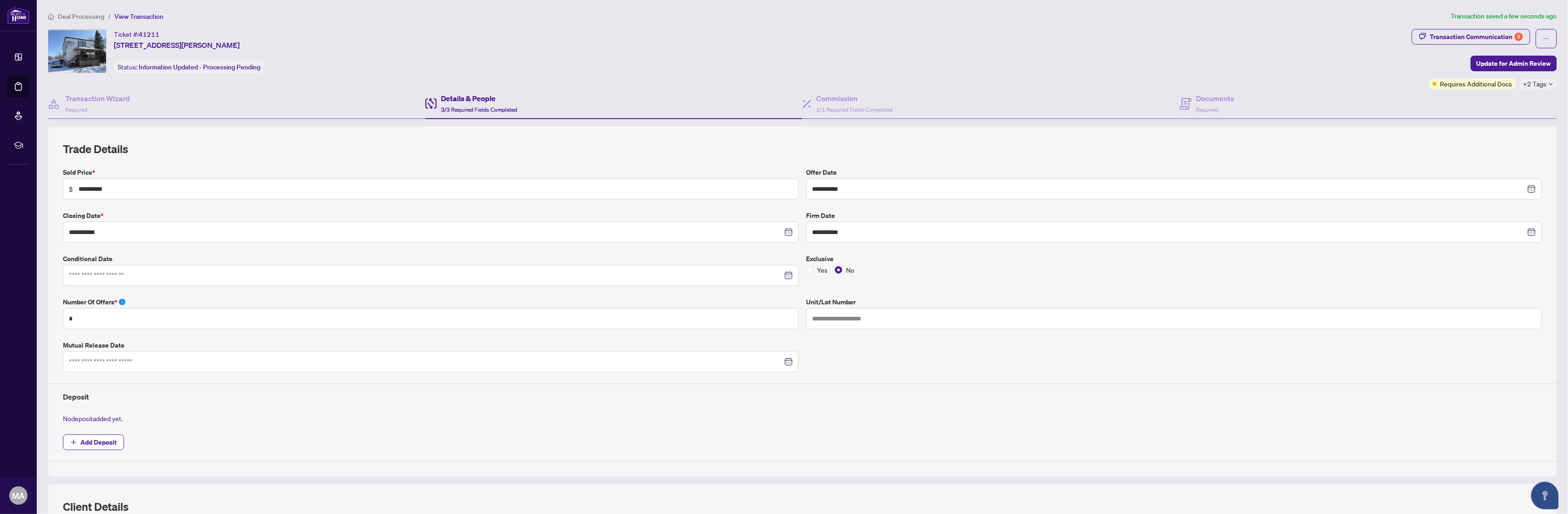
click at [803, 419] on div "No deposit added yet." at bounding box center [802, 418] width 1486 height 10
click at [803, 30] on div "Ticket #: 41211 [STREET_ADDRESS][PERSON_NAME] Status: Information Updated - Pro…" at bounding box center [727, 51] width 1360 height 44
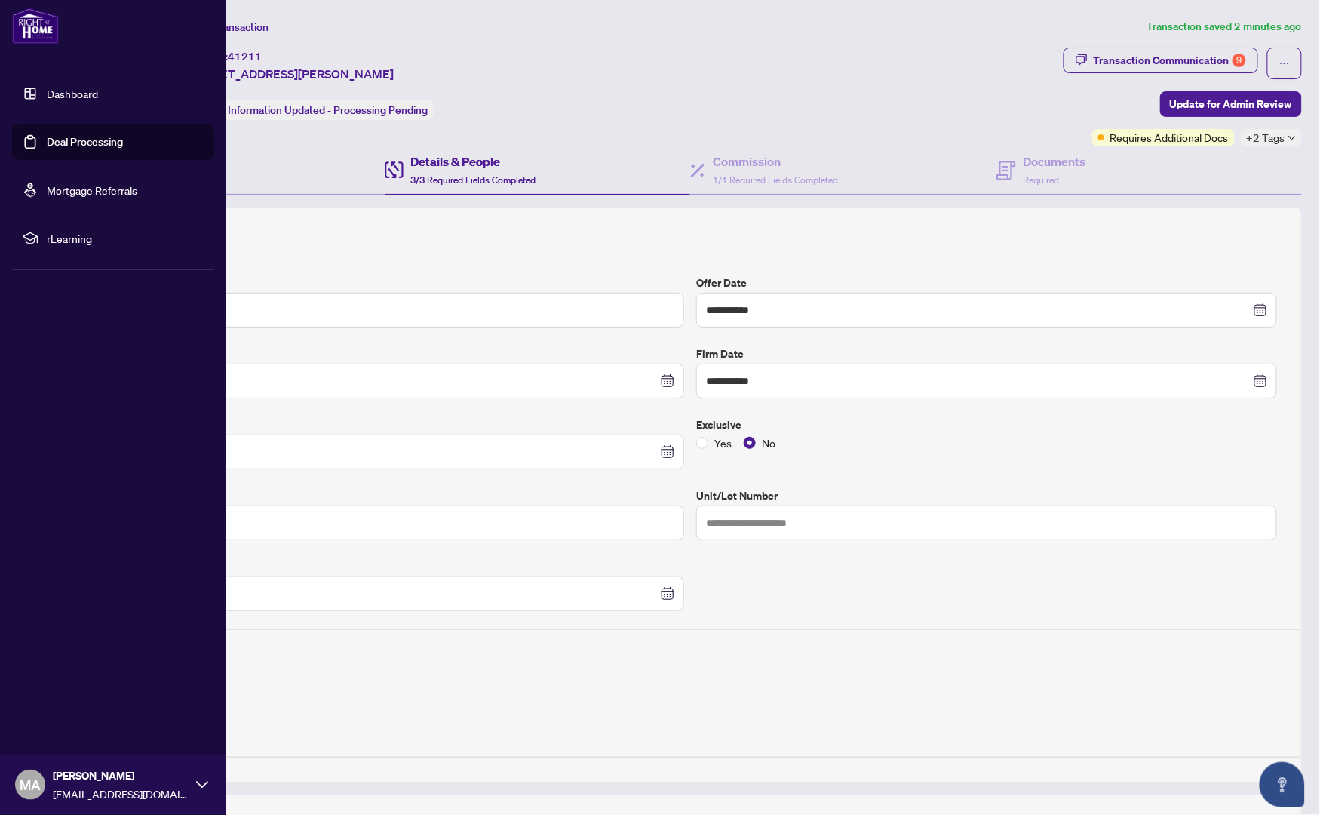
click at [47, 100] on link "Dashboard" at bounding box center [72, 94] width 51 height 14
